Goal: Information Seeking & Learning: Check status

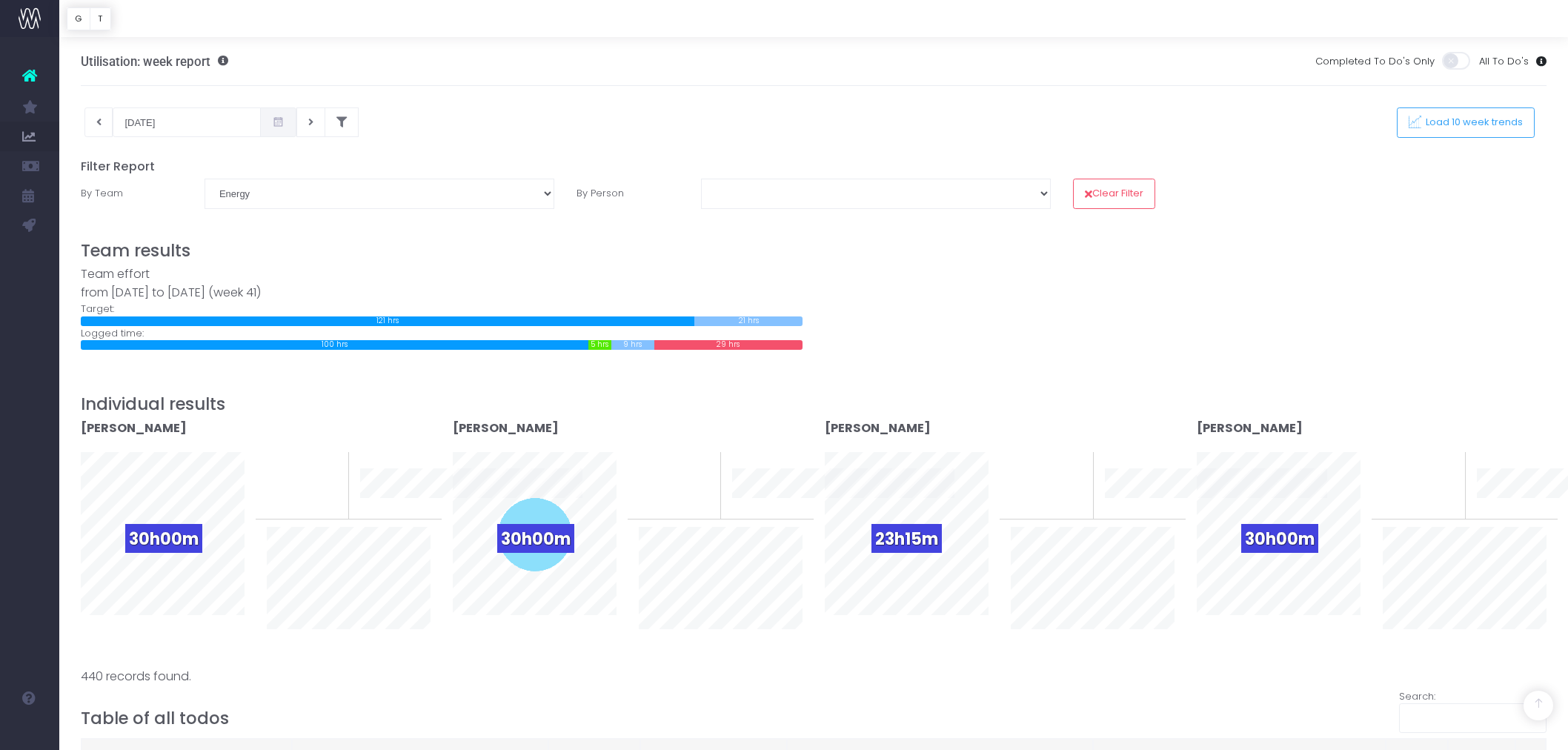
select select "Energy"
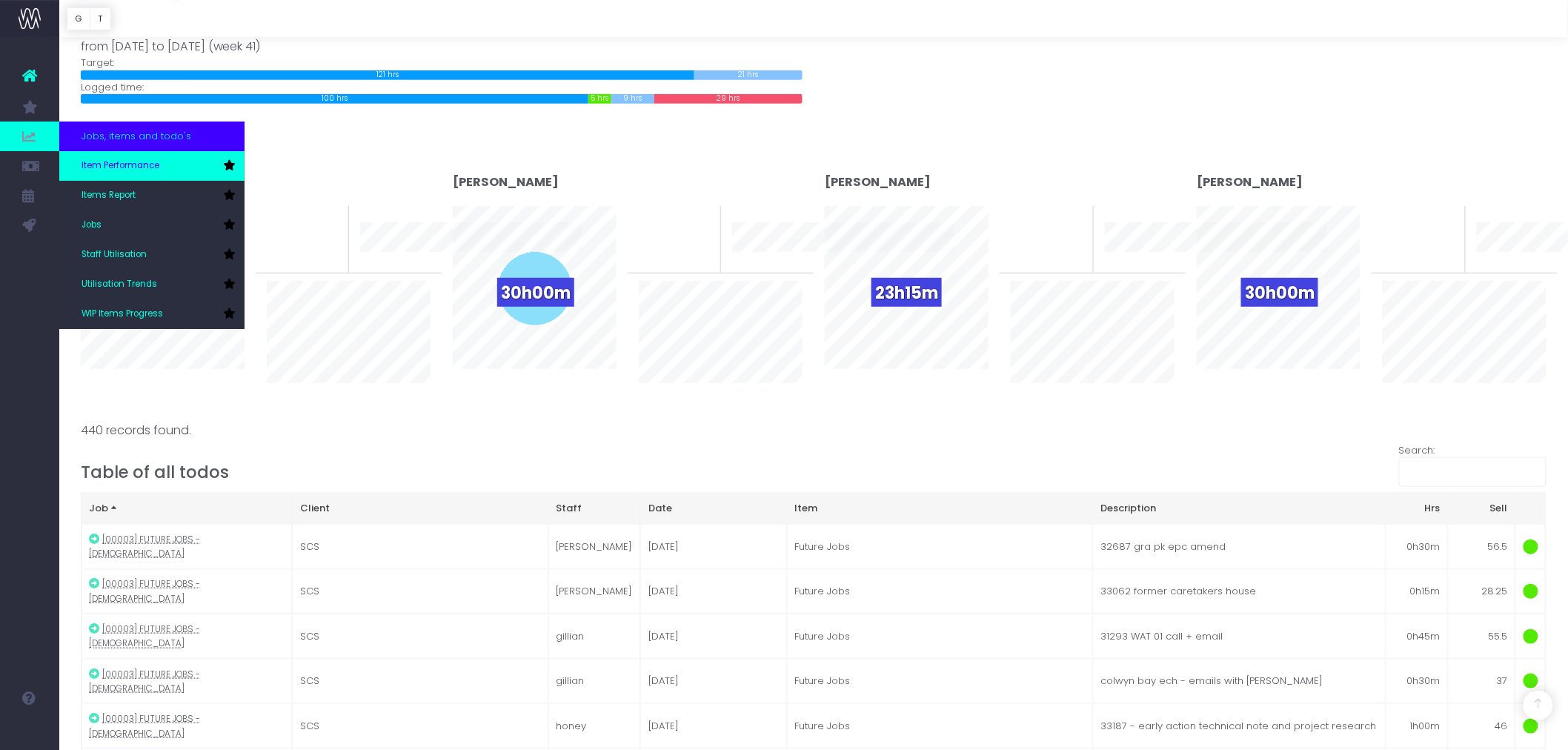
click at [124, 168] on span "Item Performance" at bounding box center [120, 166] width 78 height 14
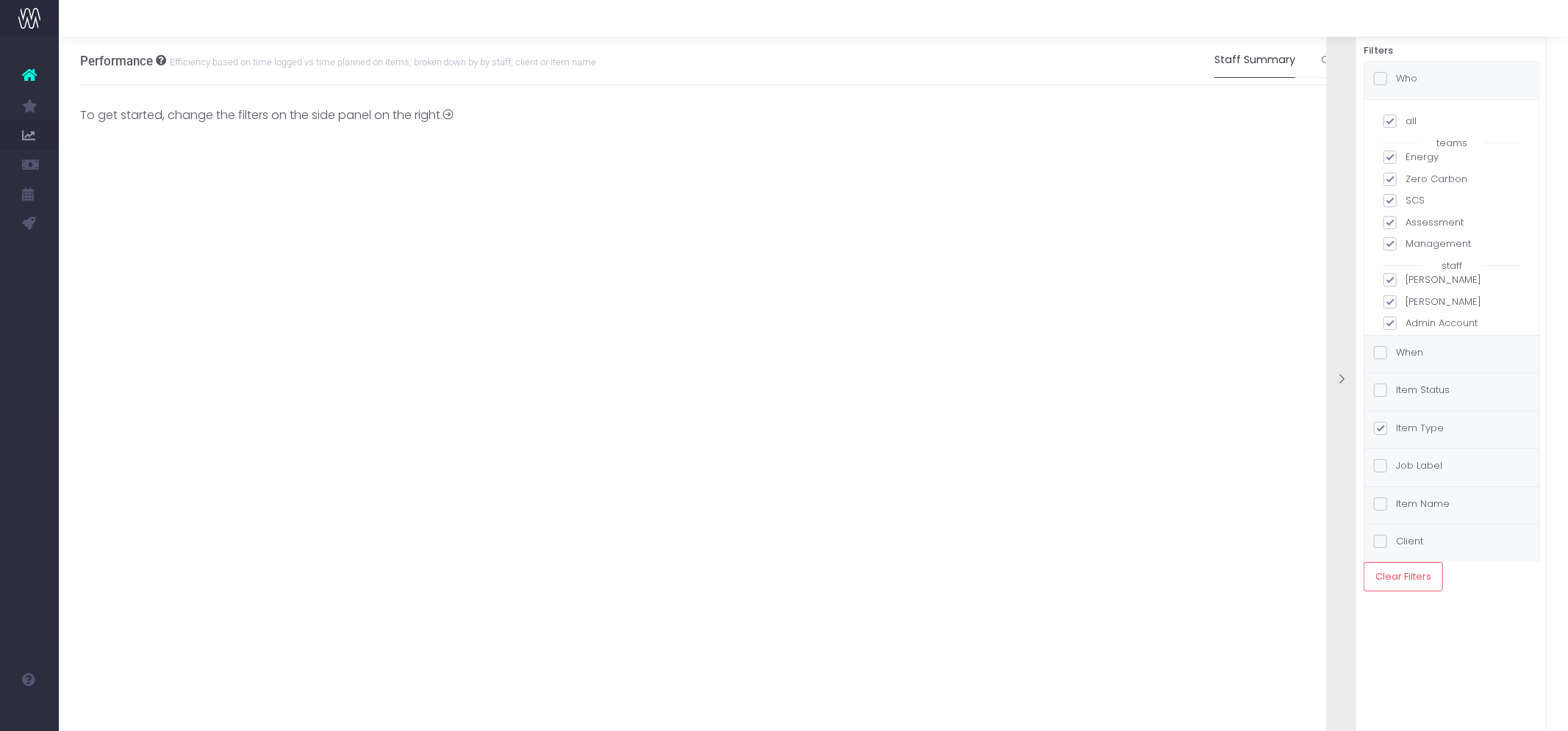
click at [1392, 121] on span at bounding box center [1390, 121] width 14 height 14
click at [1406, 121] on input "all" at bounding box center [1410, 118] width 10 height 10
checkbox input "false"
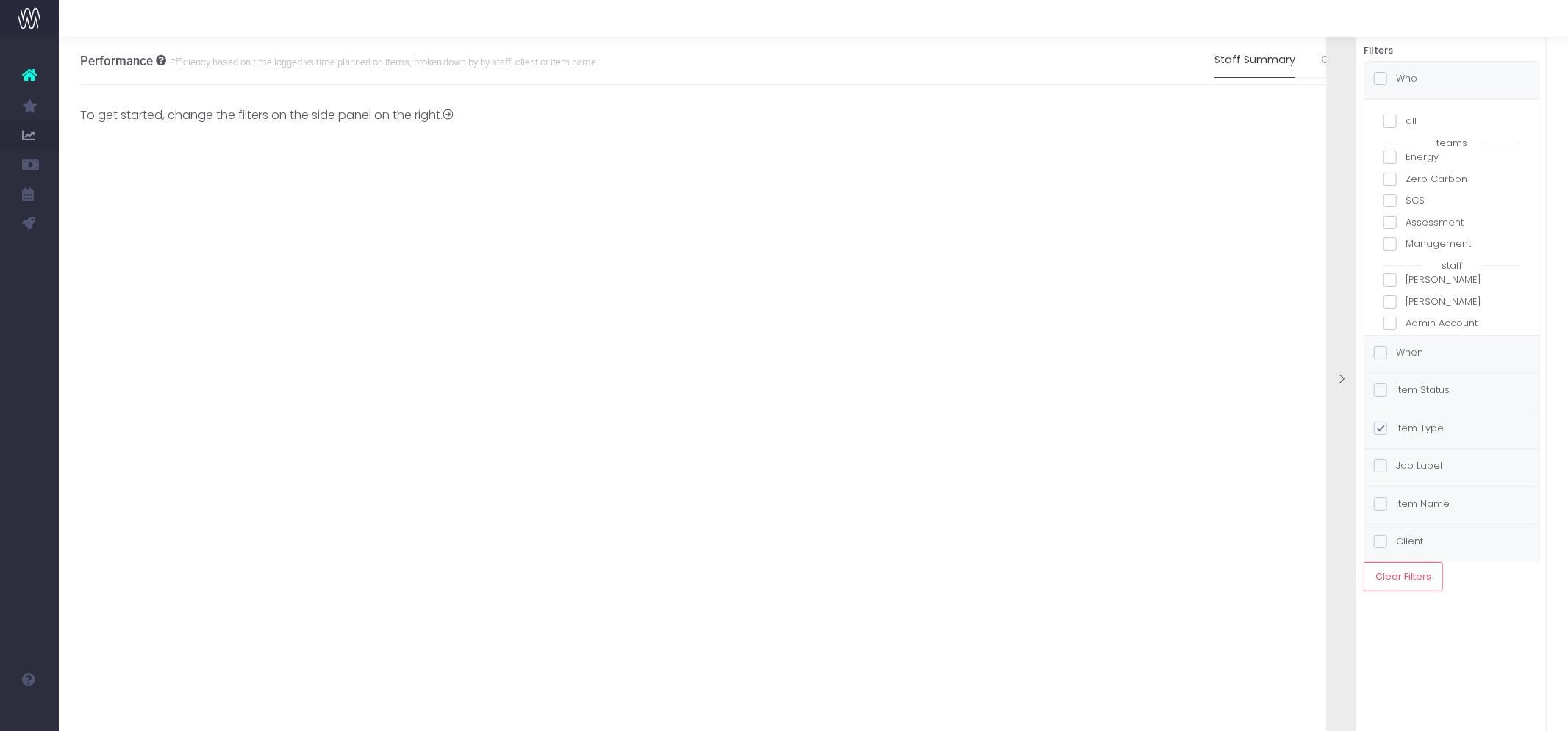
checkbox input "false"
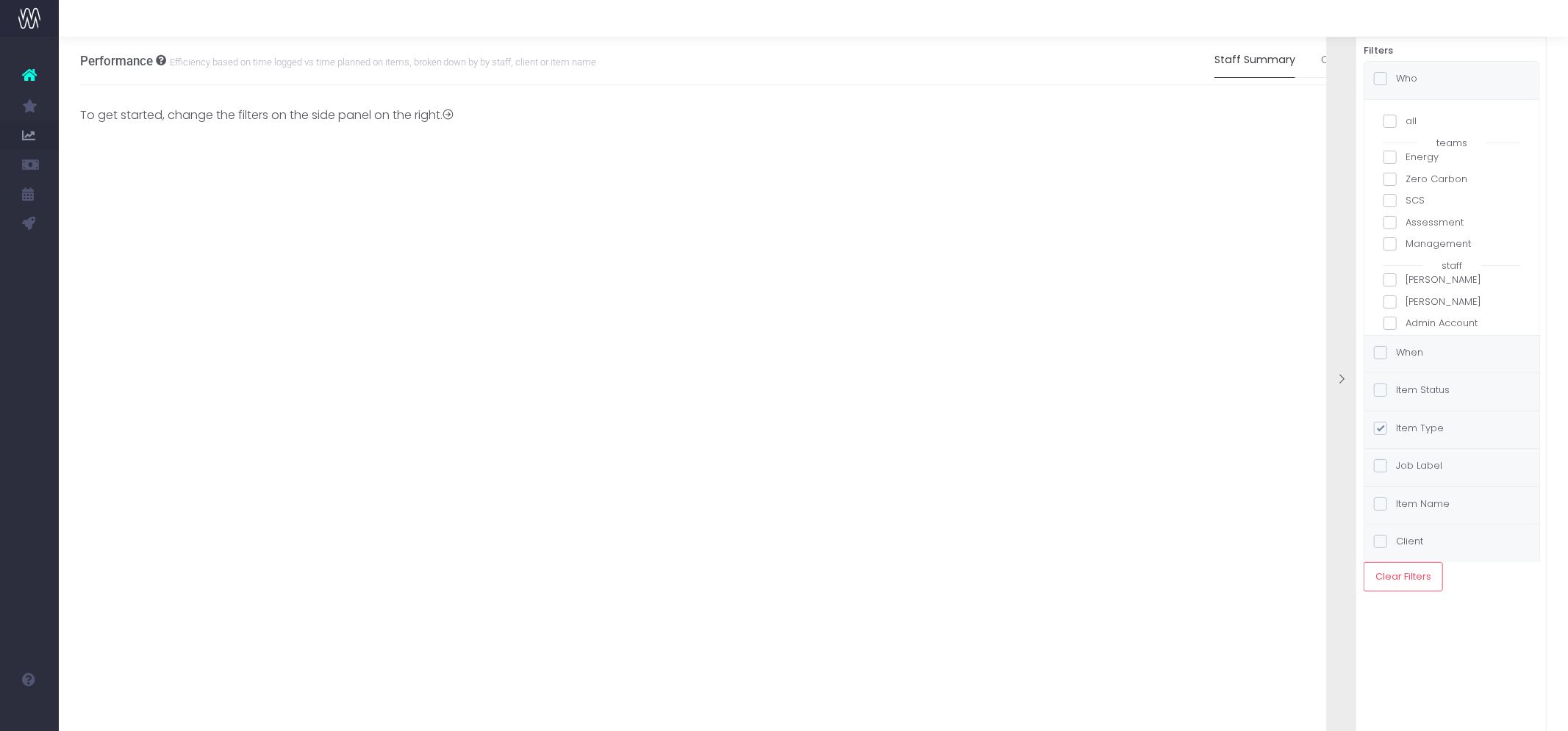
checkbox input "false"
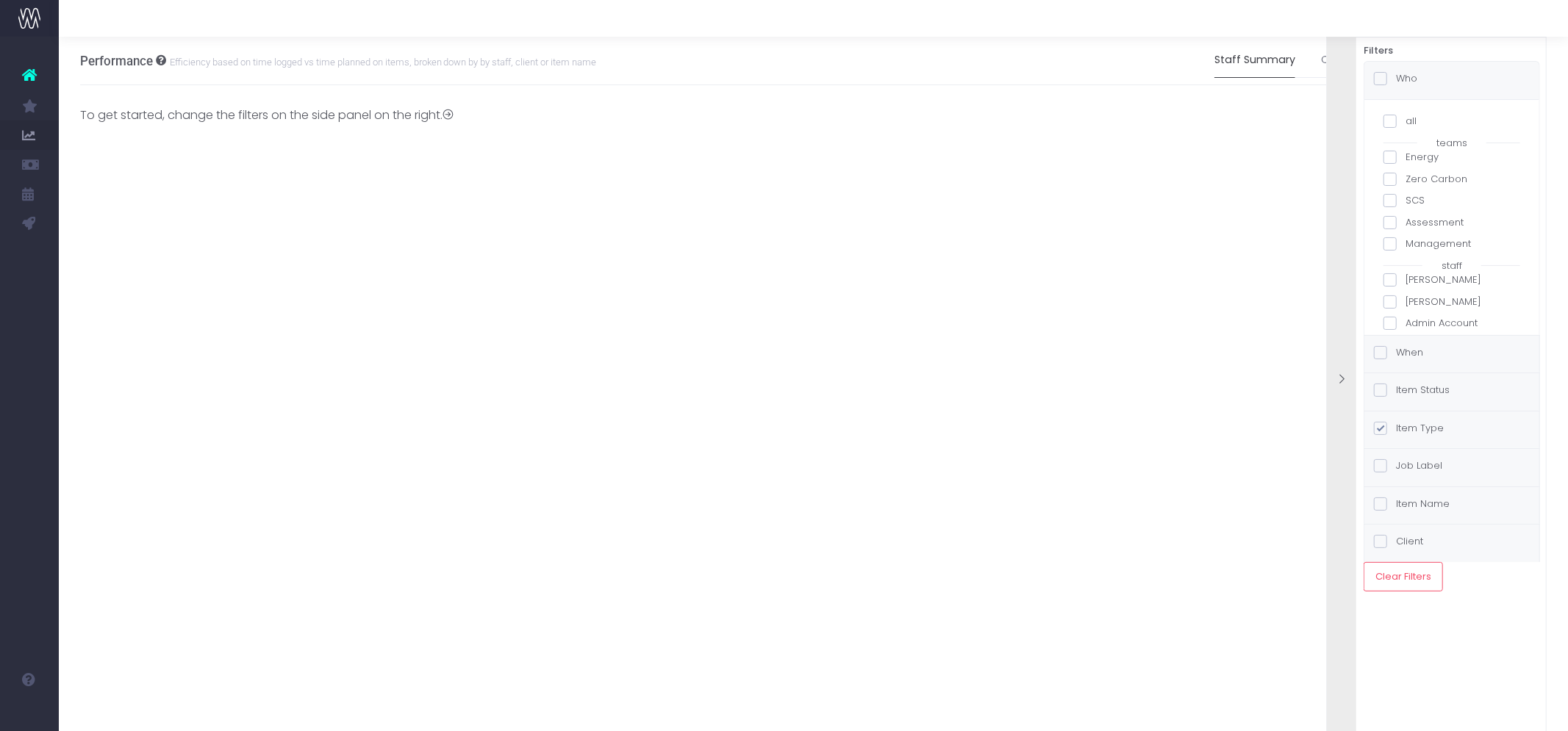
checkbox input "false"
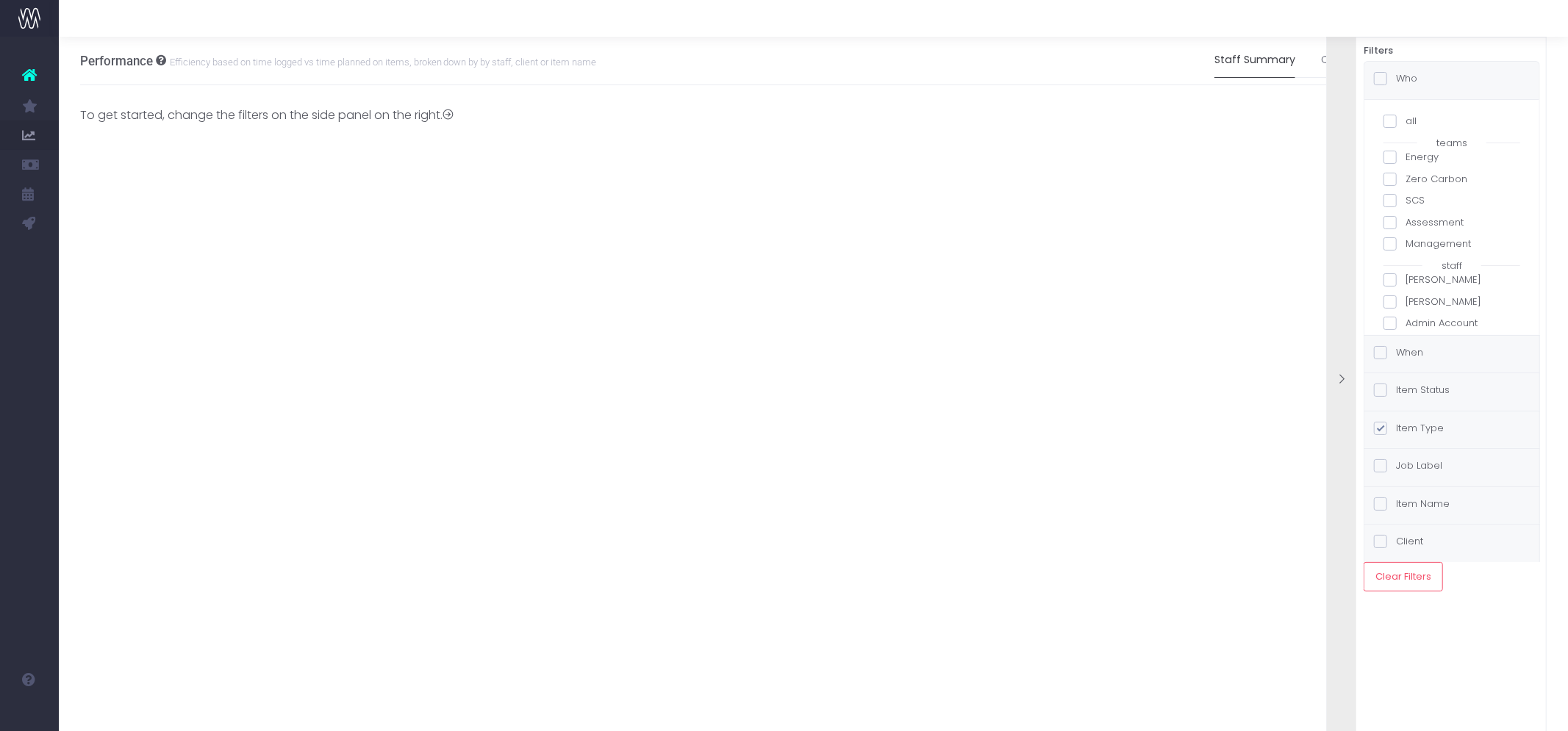
checkbox input "false"
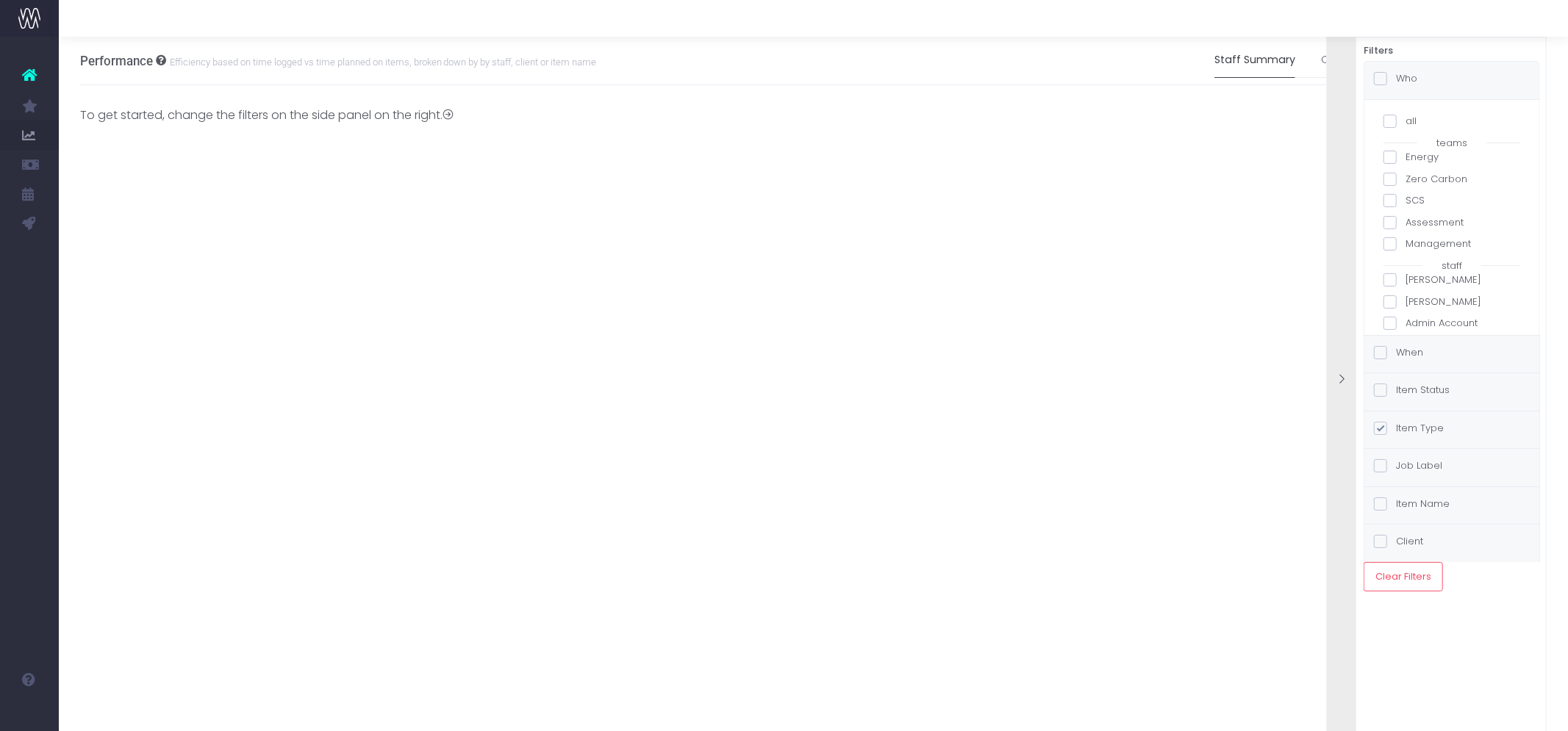
checkbox input "false"
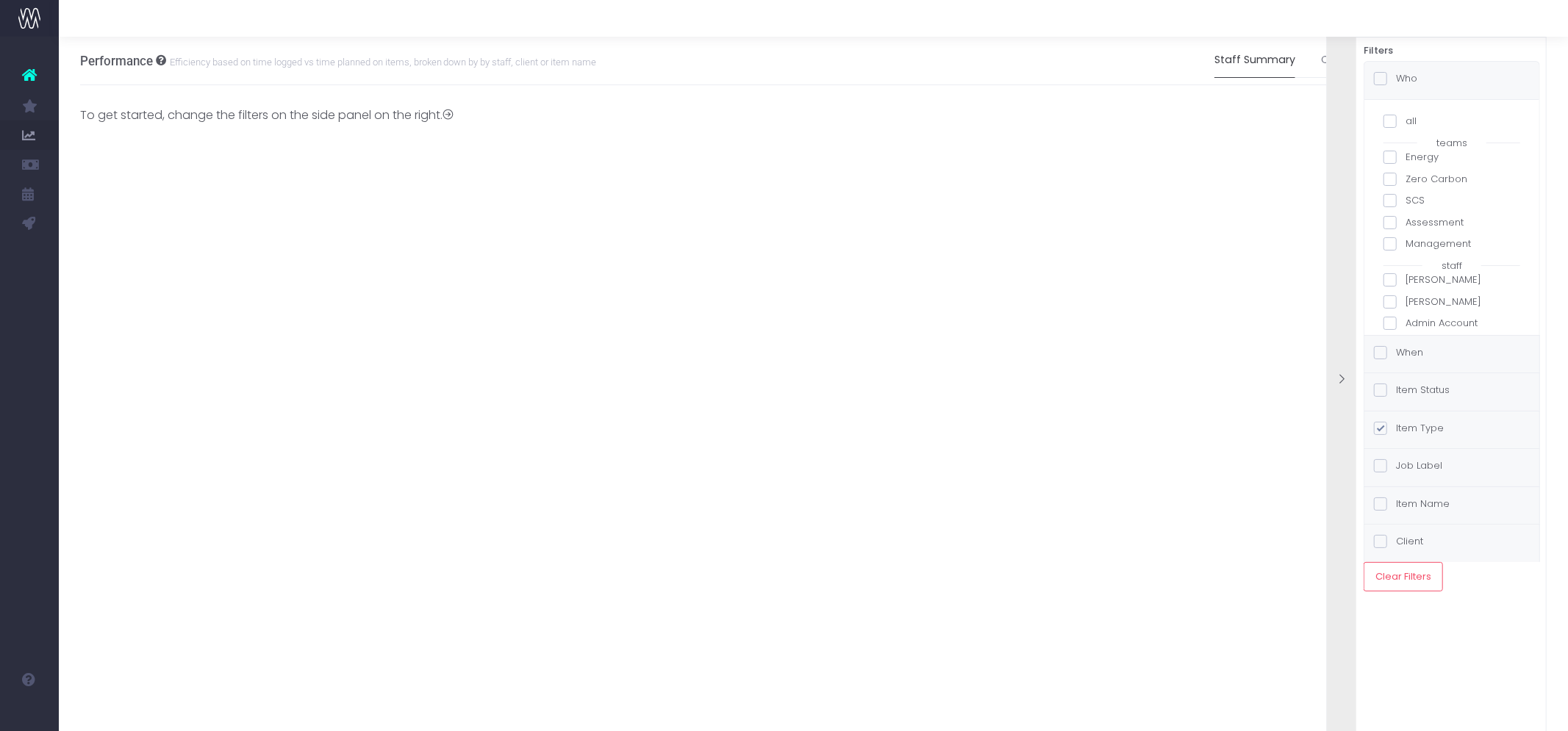
checkbox input "false"
click at [1392, 278] on div "all teams Energy Zero Carbon SCS Assessment Management staff Abdul Fatoki Adam …" at bounding box center [1451, 139] width 136 height 671
click at [1392, 266] on span at bounding box center [1390, 263] width 14 height 14
click at [1406, 265] on input "[PERSON_NAME]" at bounding box center [1410, 260] width 10 height 10
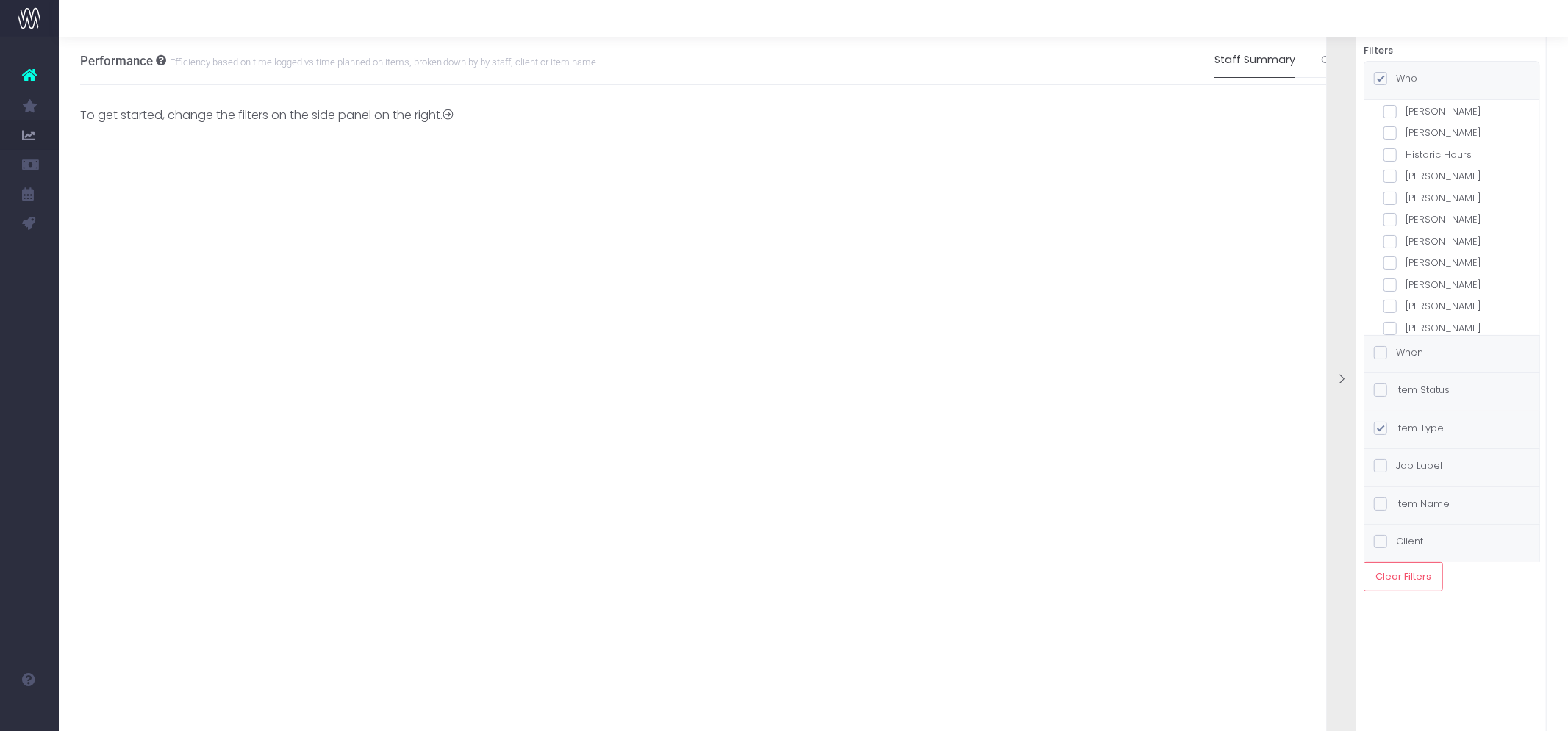
checkbox input "true"
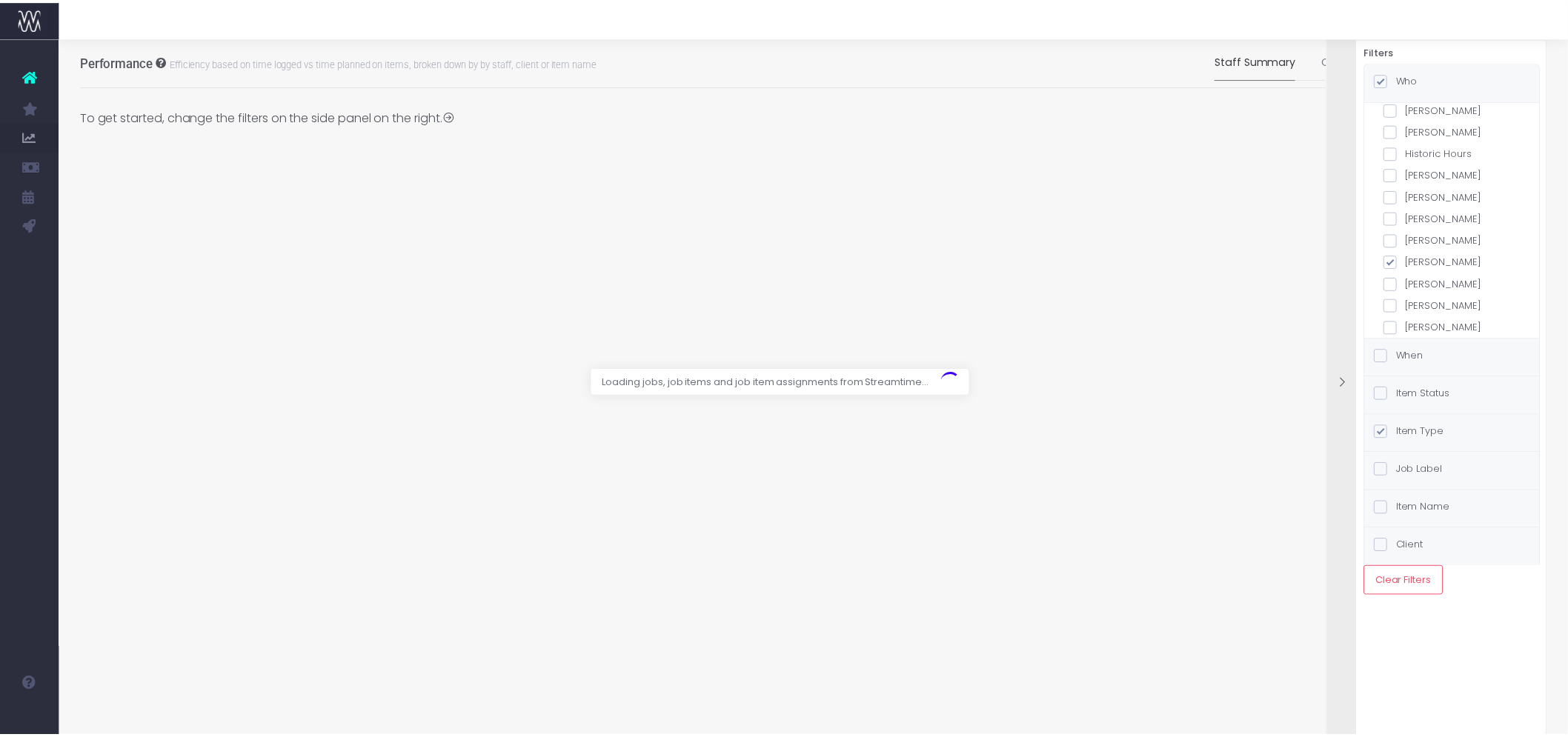
scroll to position [327, 0]
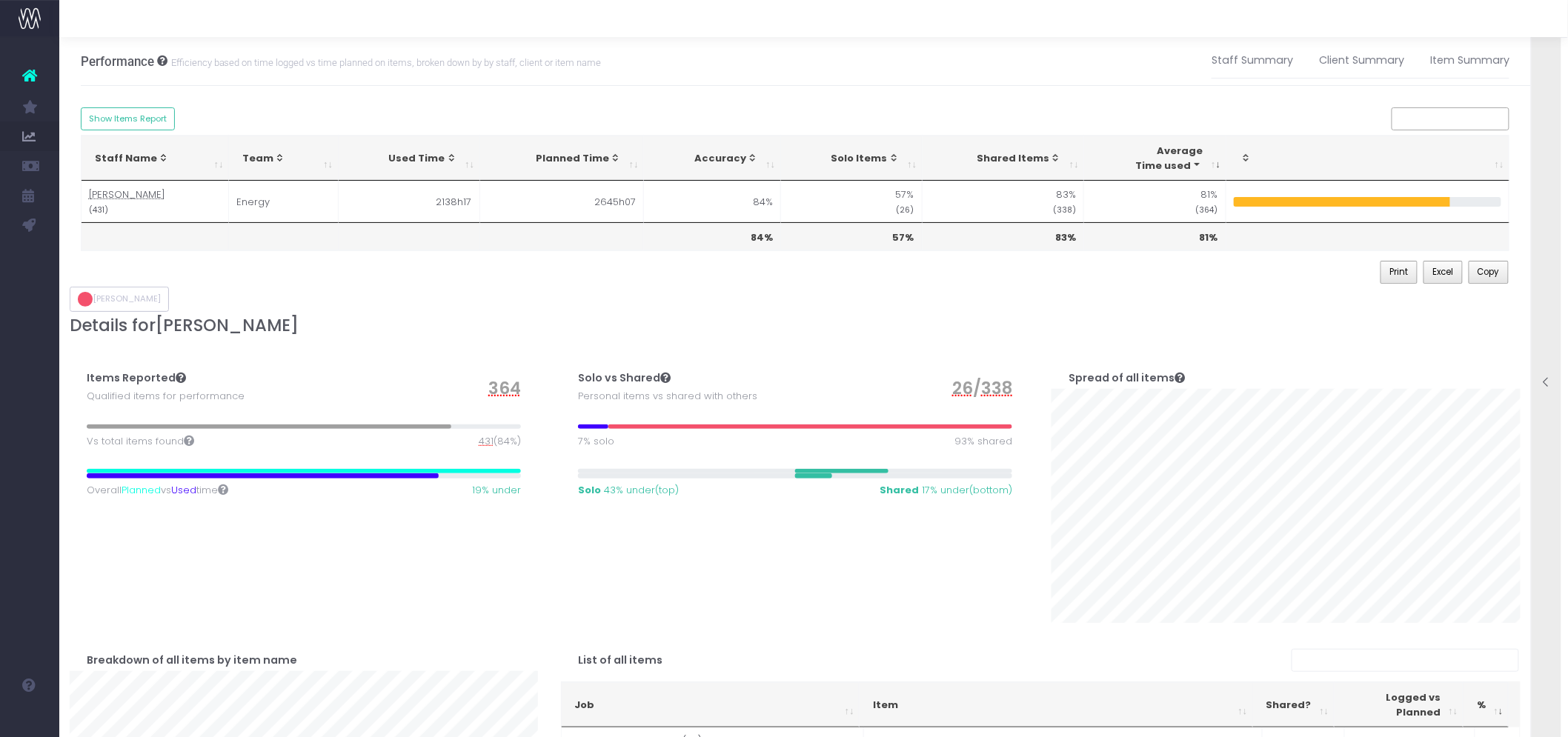
click at [1547, 384] on icon at bounding box center [1547, 382] width 13 height 13
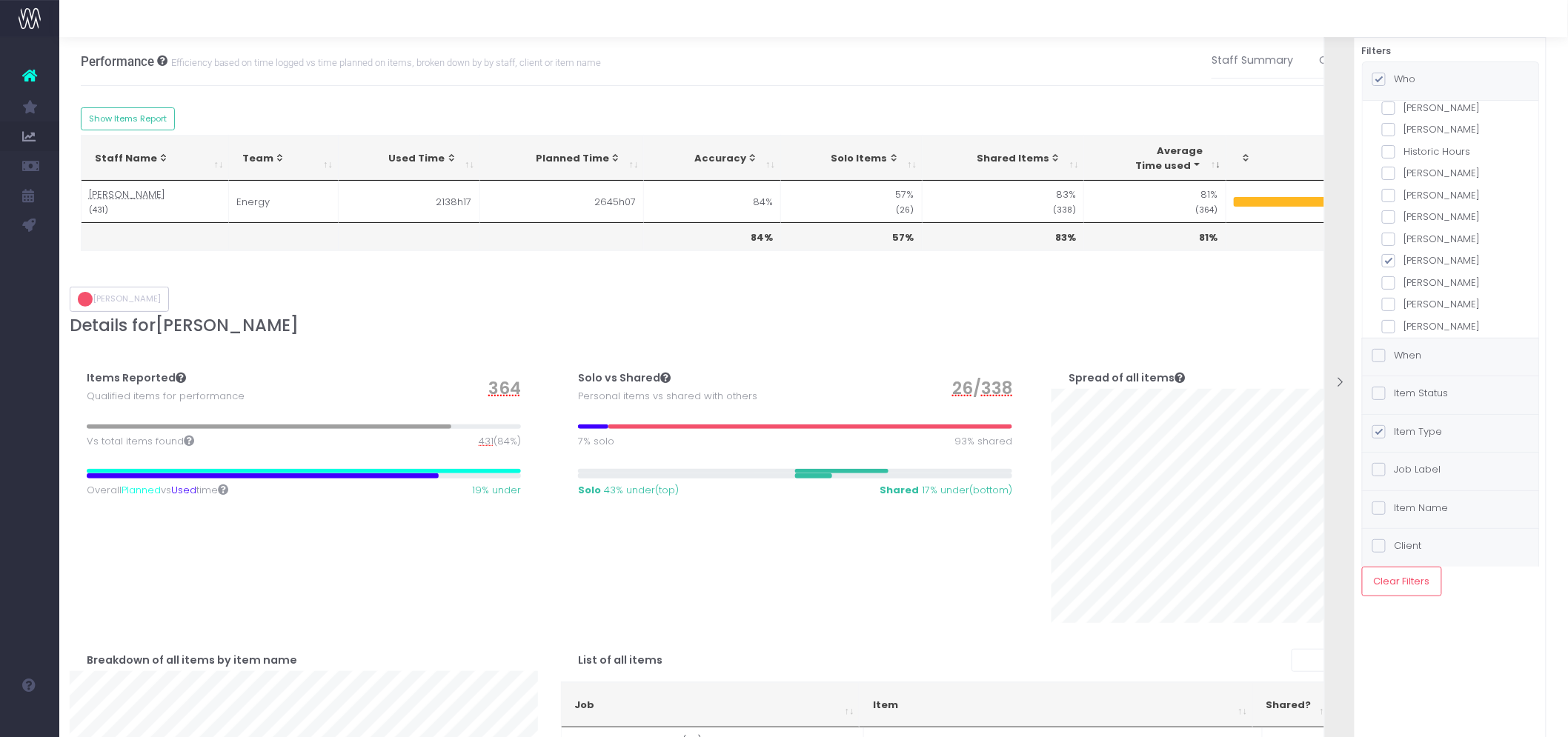
click at [1419, 397] on label "Item Status" at bounding box center [1411, 394] width 76 height 15
click at [1405, 396] on input "Item Status" at bounding box center [1399, 391] width 10 height 10
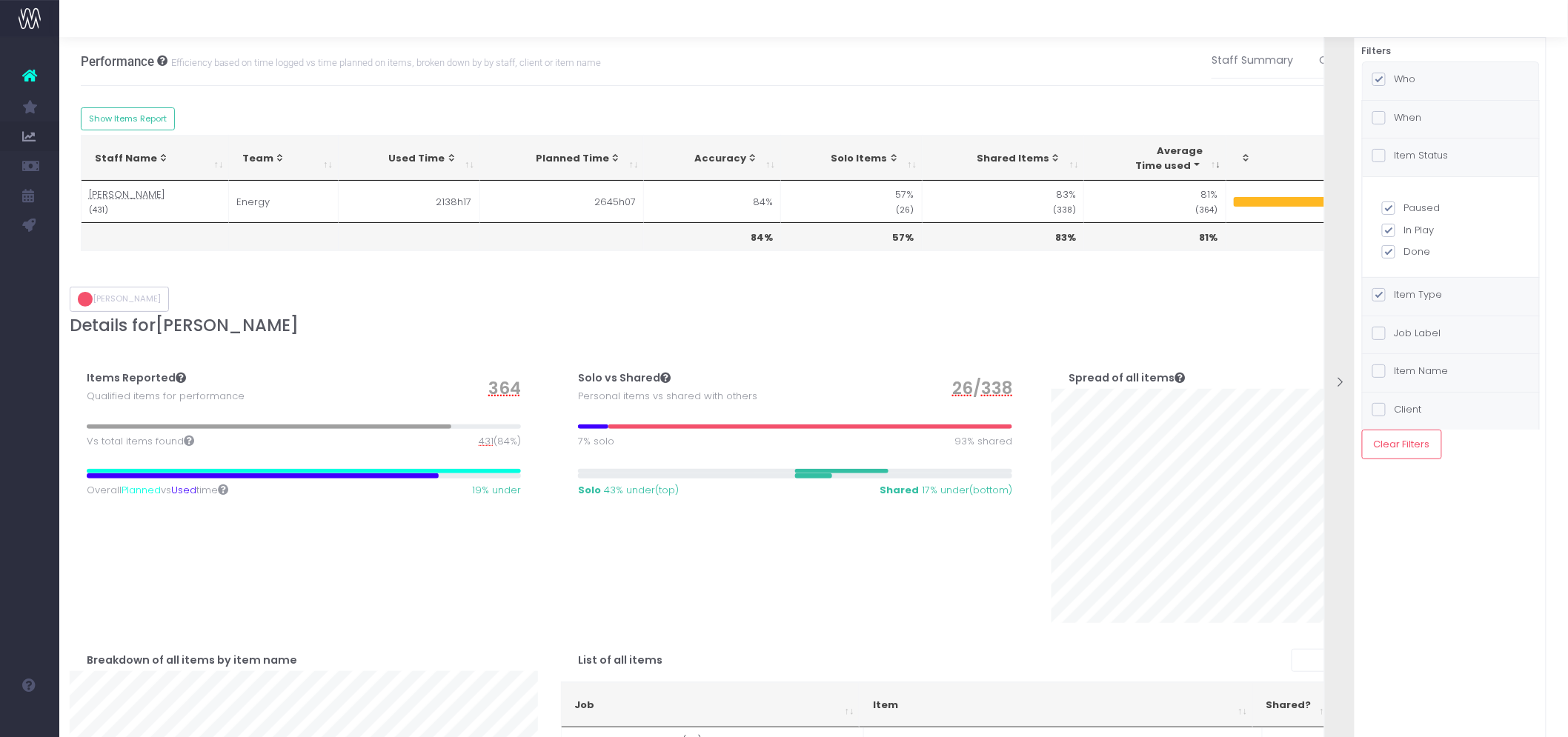
click at [1414, 209] on label "Paused" at bounding box center [1451, 208] width 138 height 15
click at [1414, 209] on input "Paused" at bounding box center [1409, 205] width 10 height 10
checkbox input "false"
checkbox input "true"
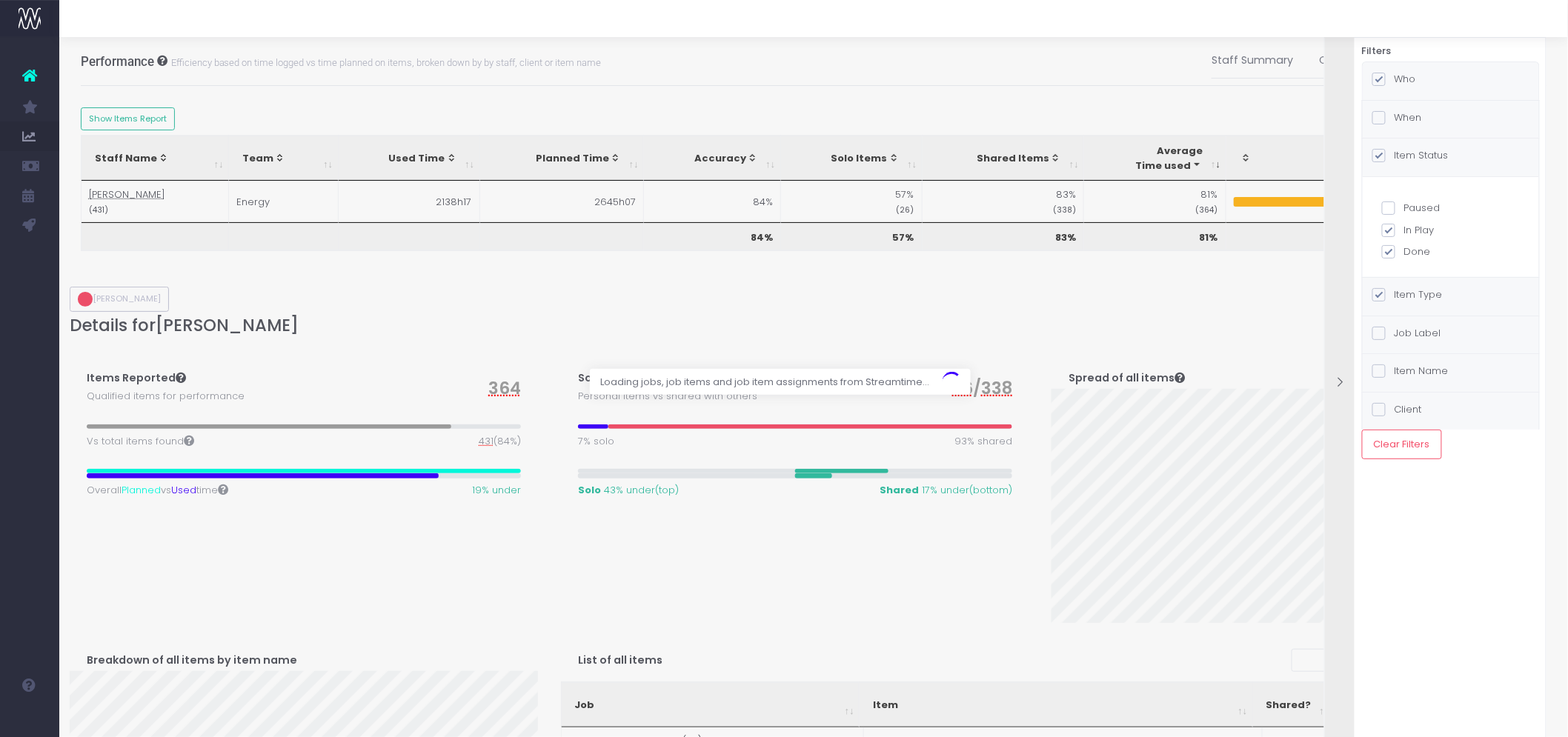
click at [1414, 249] on label "Done" at bounding box center [1451, 252] width 138 height 15
click at [1414, 249] on input "Done" at bounding box center [1409, 249] width 10 height 10
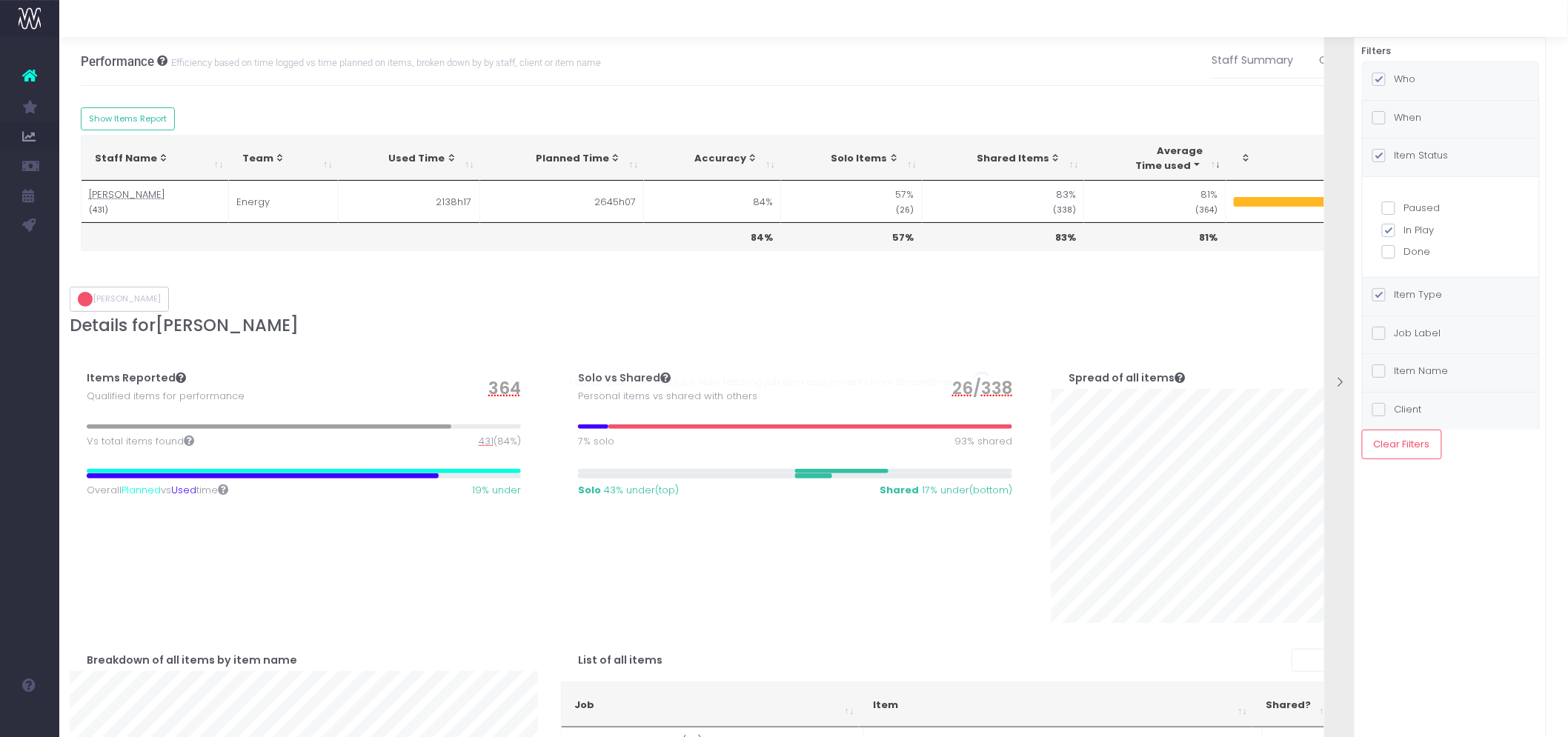
click at [1420, 254] on label "Done" at bounding box center [1451, 252] width 138 height 15
click at [1414, 254] on input "Done" at bounding box center [1409, 249] width 10 height 10
checkbox input "true"
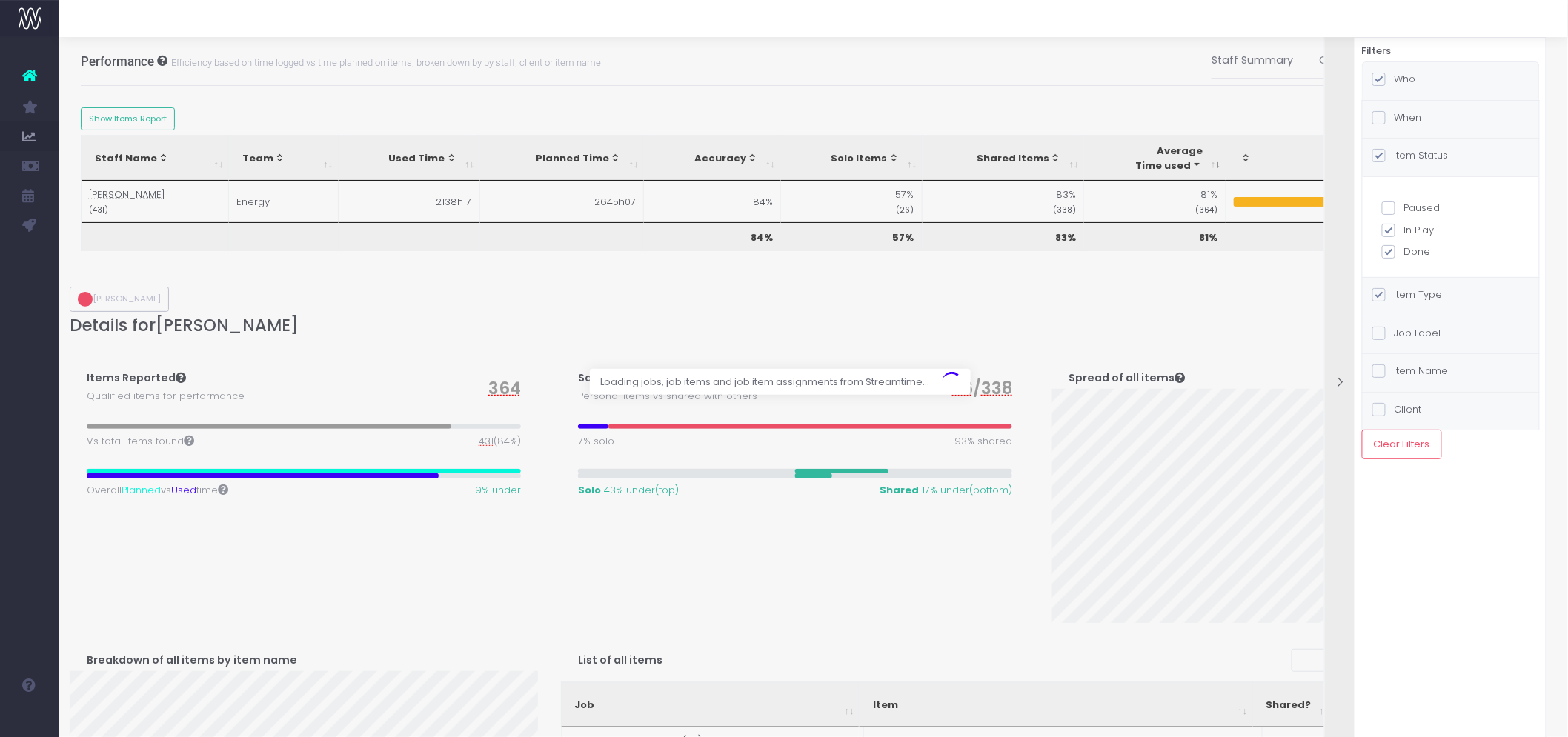
click at [1418, 226] on label "In Play" at bounding box center [1451, 231] width 138 height 15
click at [1414, 226] on input "In Play" at bounding box center [1409, 228] width 10 height 10
checkbox input "false"
click at [1404, 114] on label "When" at bounding box center [1397, 118] width 49 height 15
click at [1404, 114] on input "When" at bounding box center [1399, 115] width 10 height 10
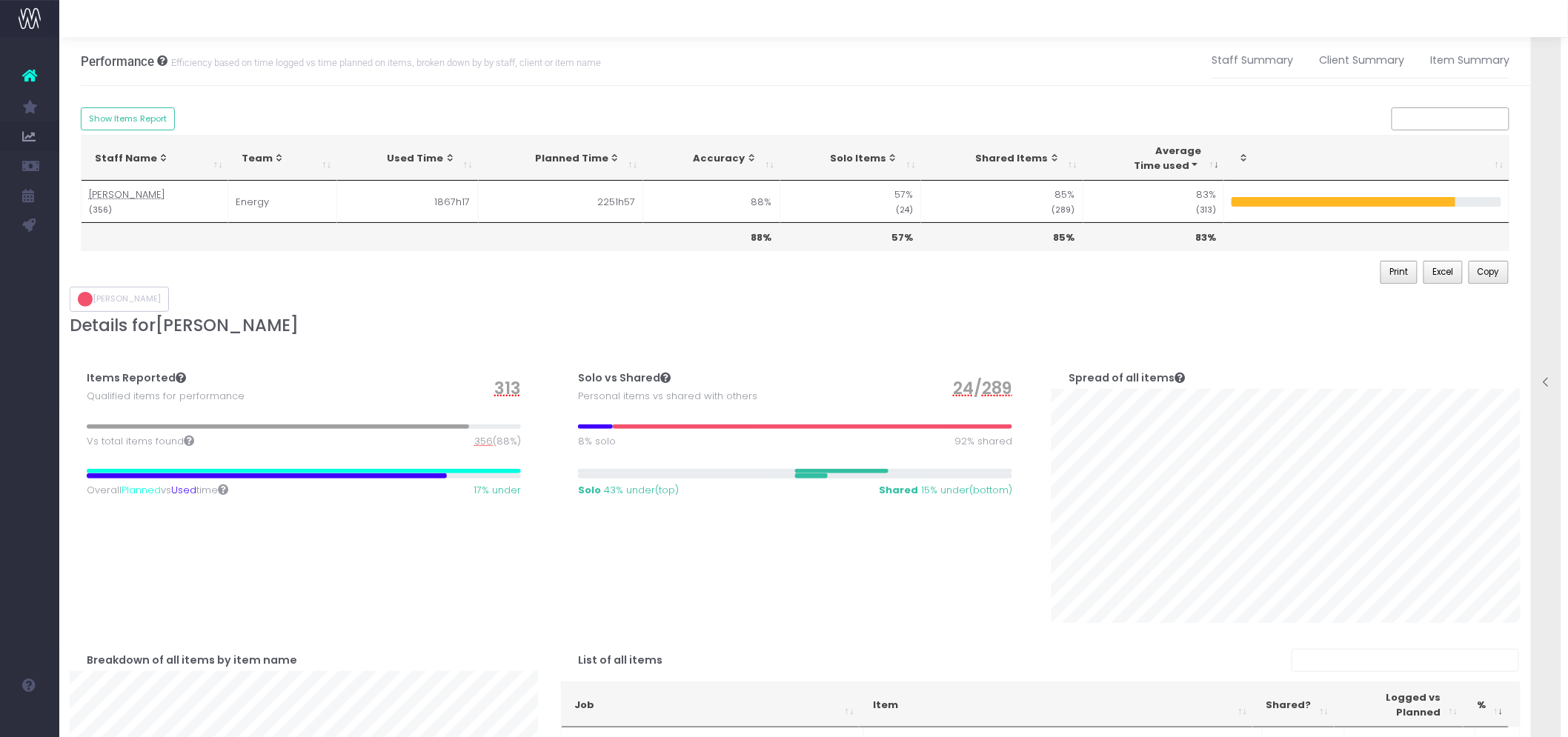
click at [1543, 382] on icon at bounding box center [1547, 382] width 13 height 13
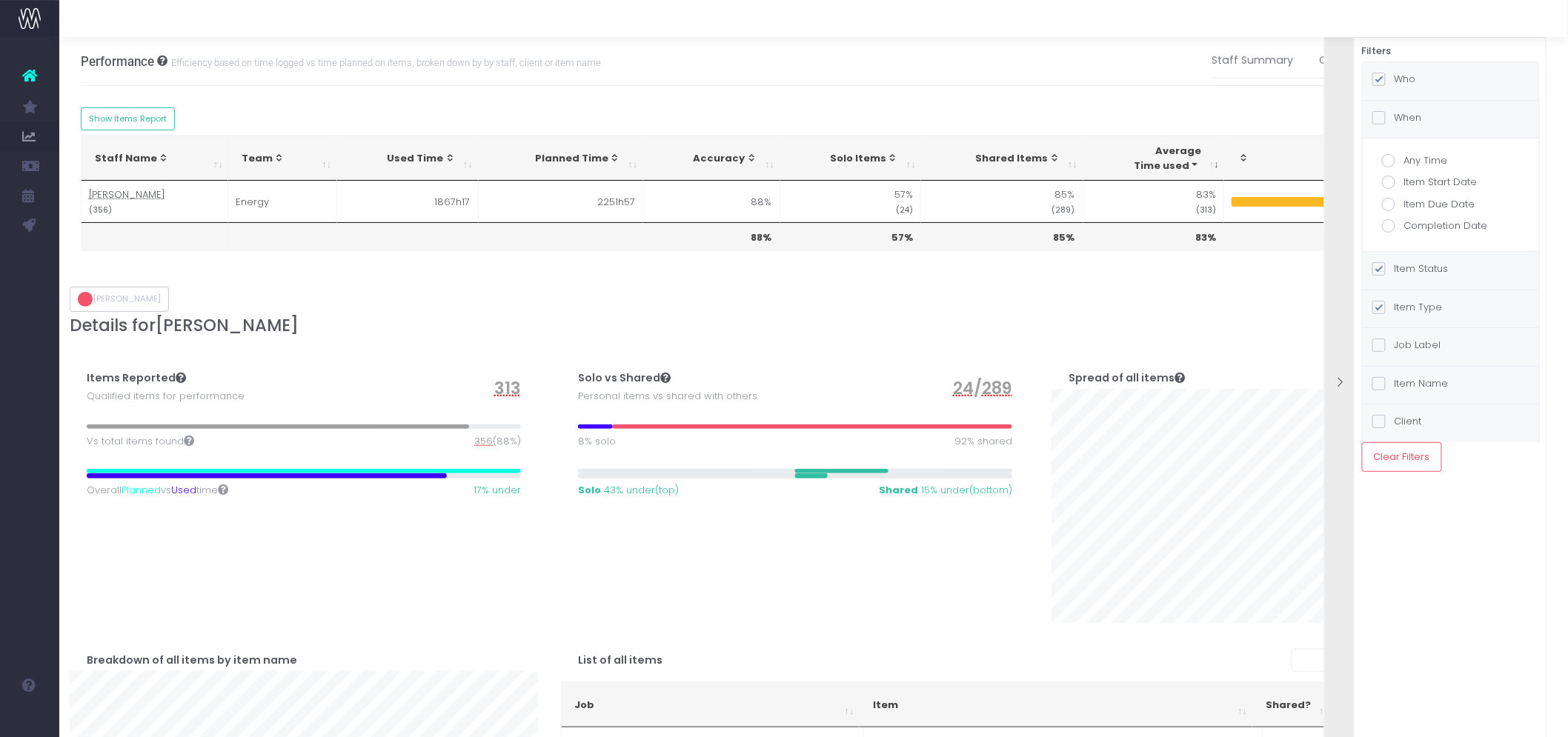
click at [1440, 221] on label "Completion Date" at bounding box center [1451, 226] width 138 height 15
click at [1414, 221] on input "Completion Date" at bounding box center [1409, 223] width 10 height 10
radio input "true"
checkbox input "true"
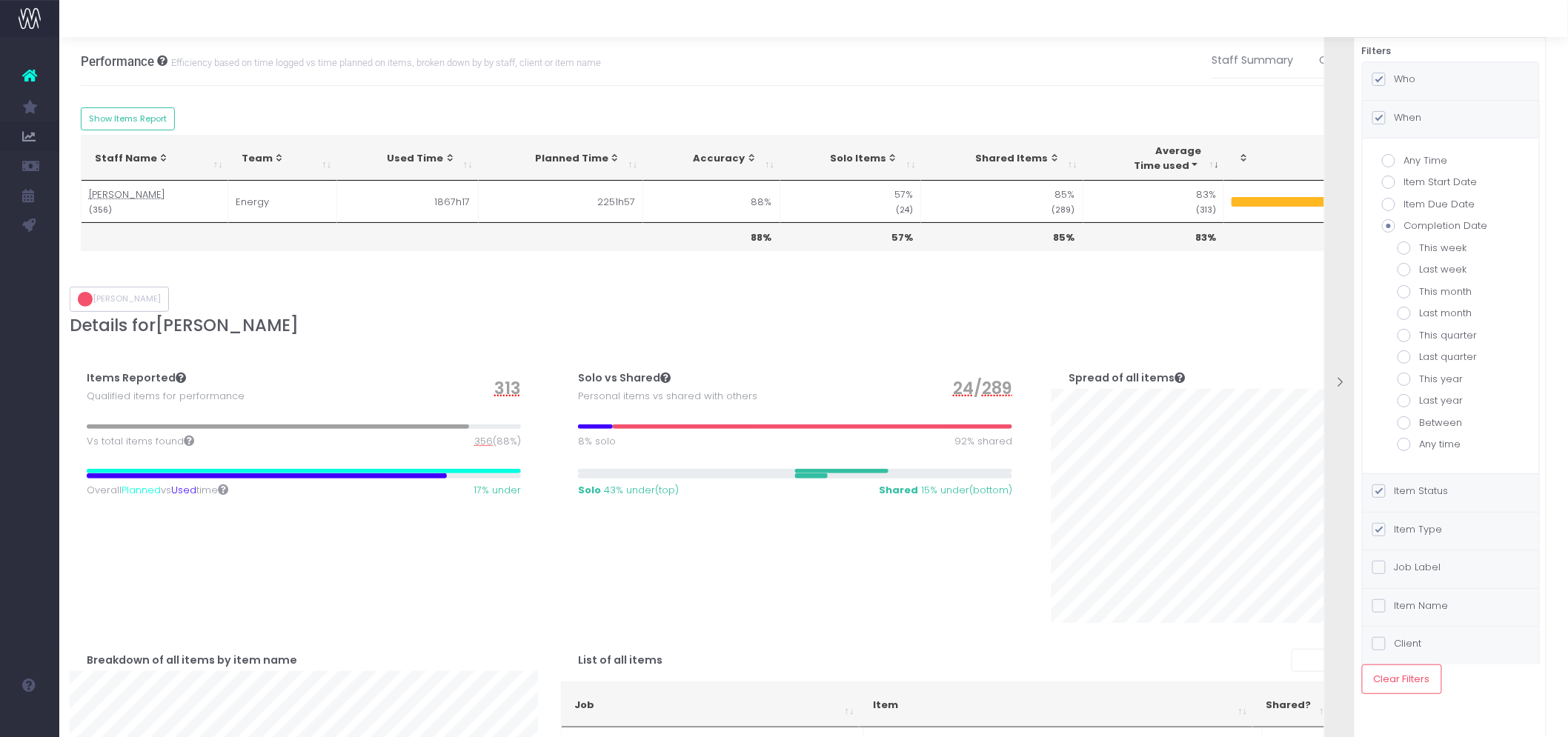
click at [1403, 291] on span at bounding box center [1405, 292] width 14 height 14
click at [1420, 291] on input "This month" at bounding box center [1424, 289] width 10 height 10
radio input "true"
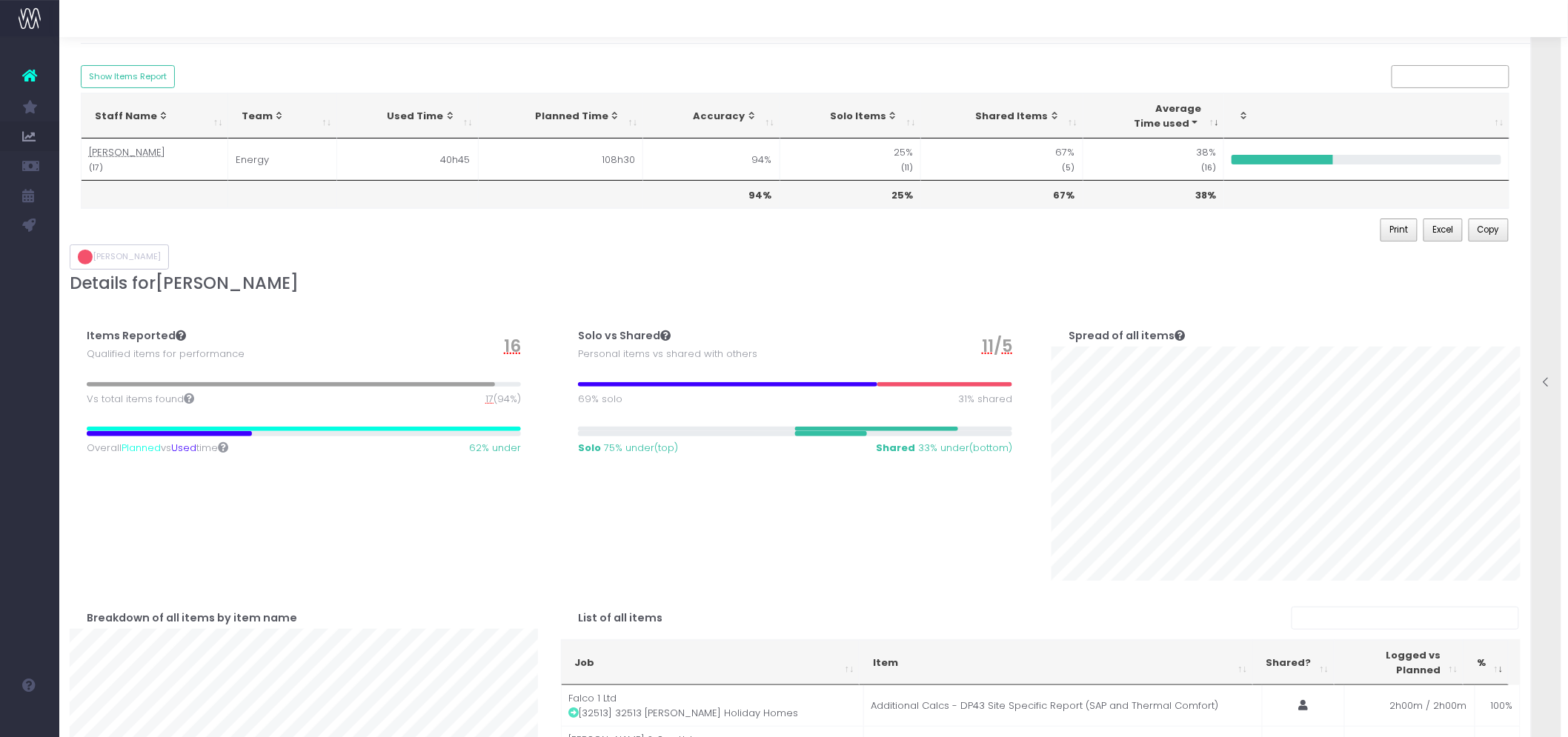
scroll to position [0, 0]
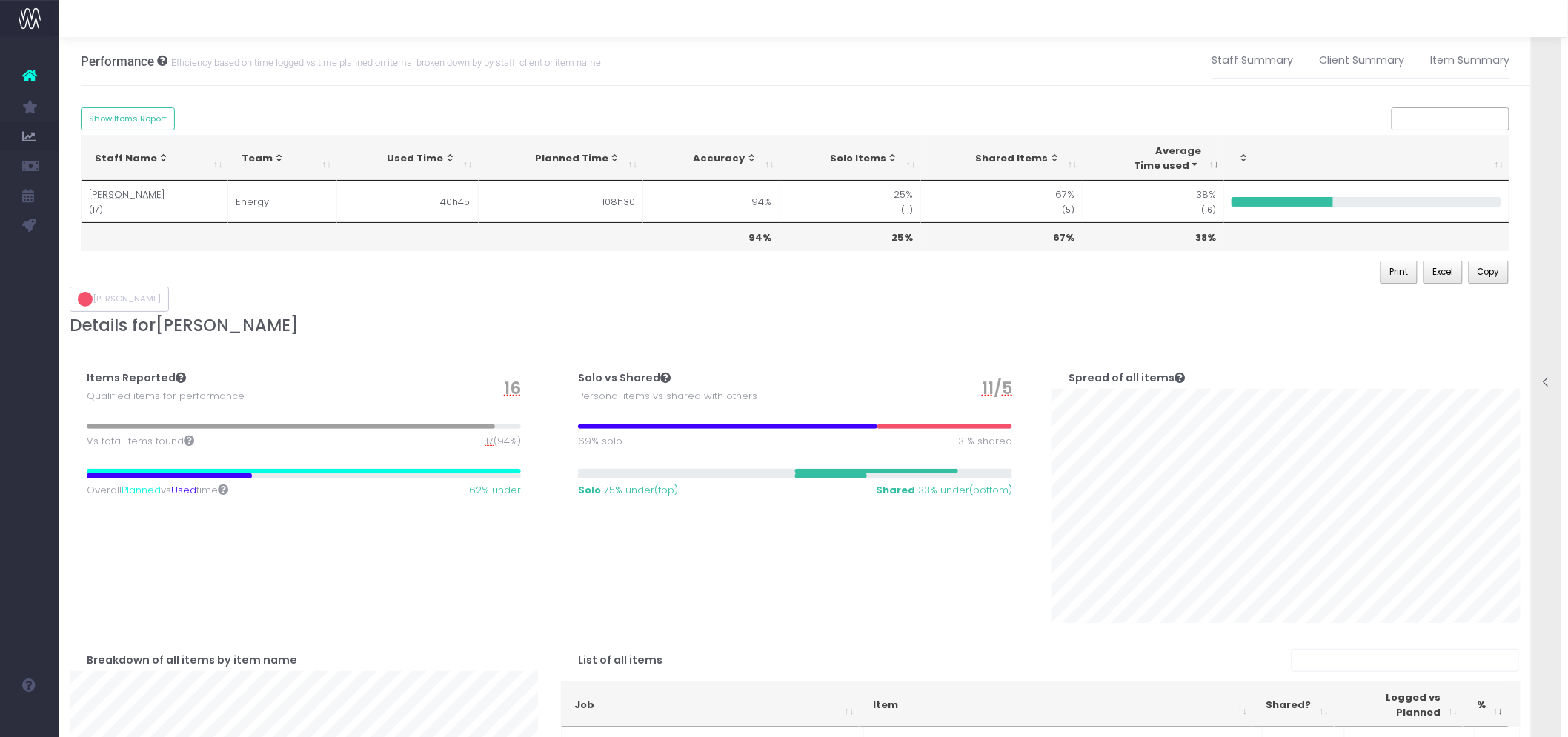
click at [1551, 384] on icon at bounding box center [1547, 382] width 13 height 13
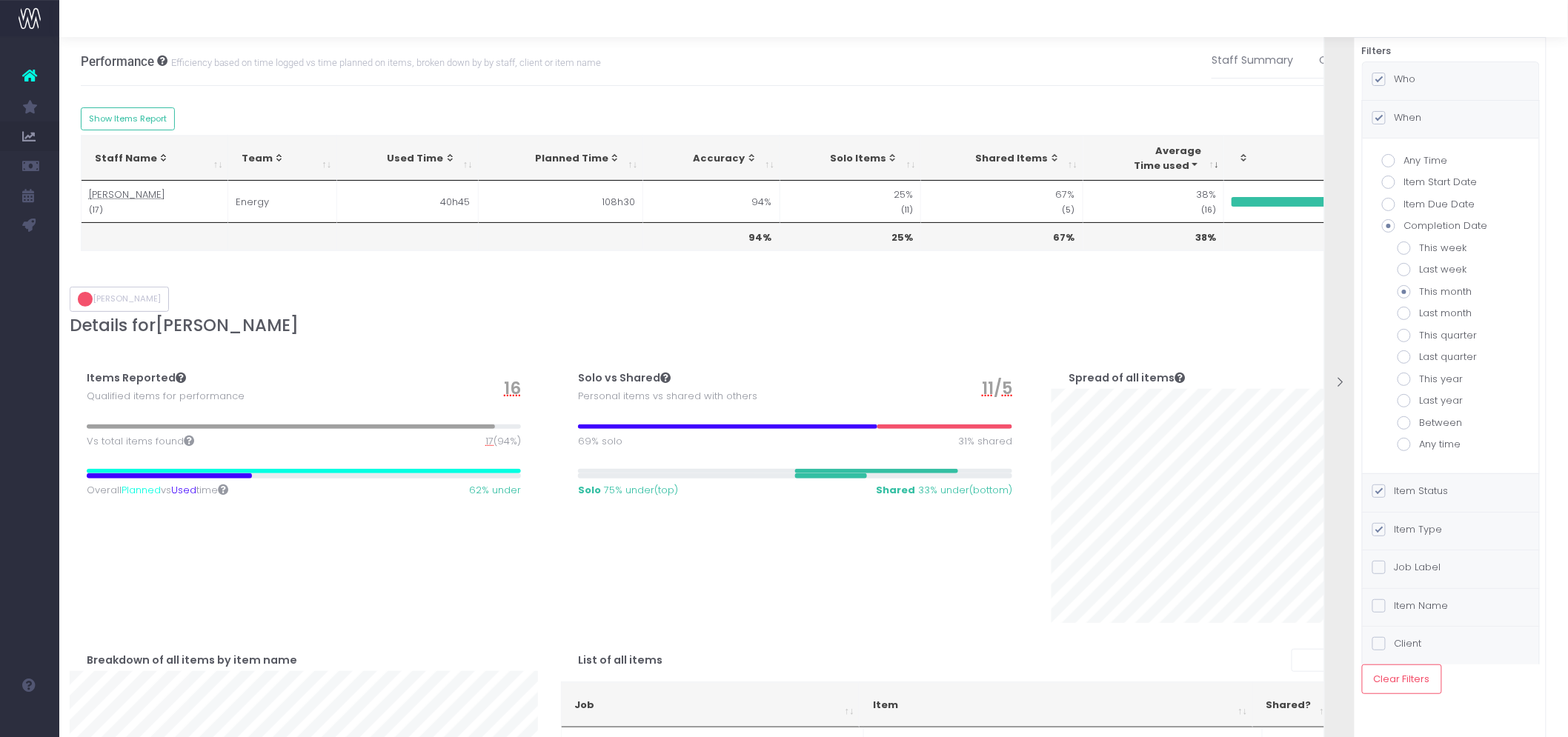
click at [1389, 229] on span at bounding box center [1389, 226] width 14 height 14
click at [1405, 228] on input "Completion Date" at bounding box center [1409, 223] width 10 height 10
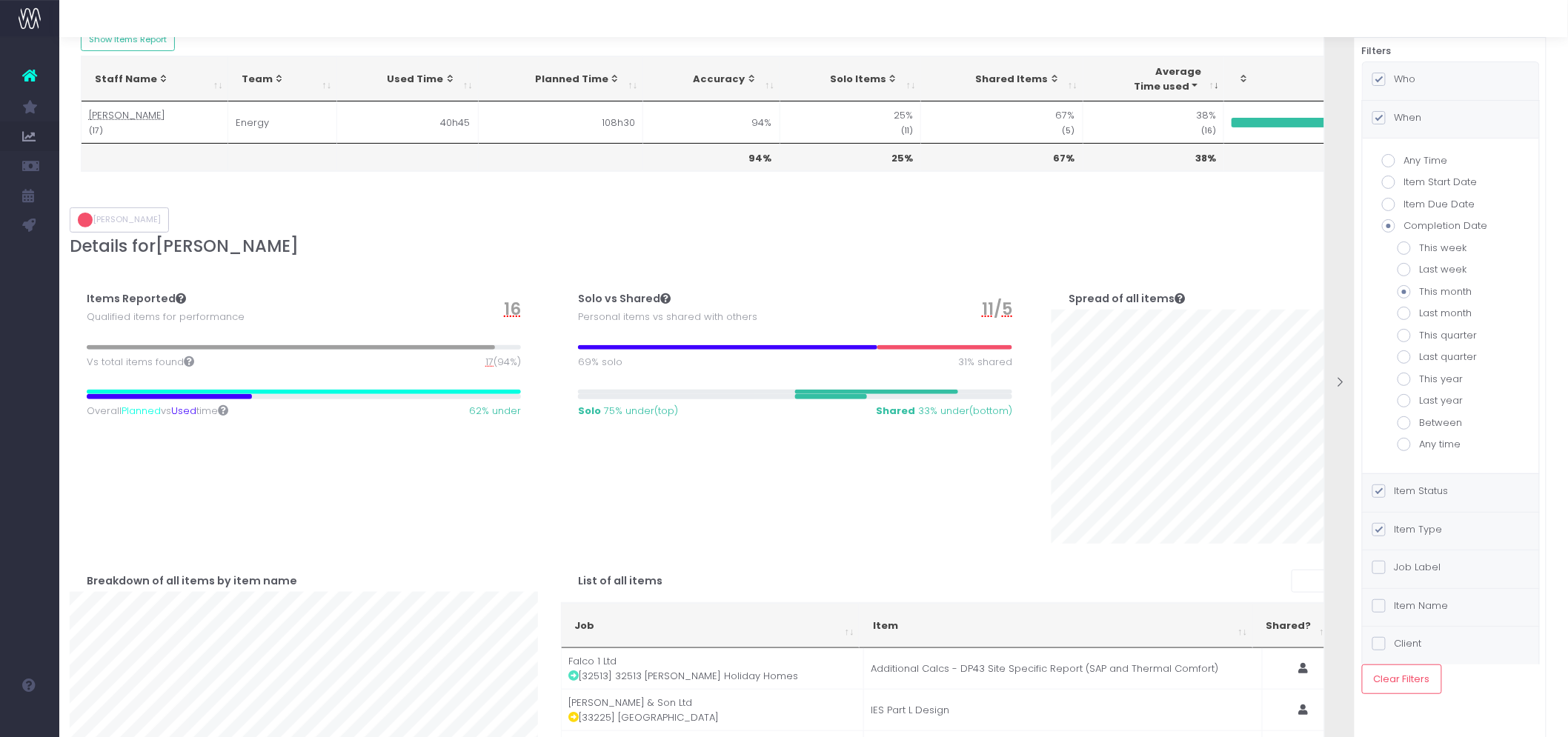
scroll to position [80, 0]
